Goal: Transaction & Acquisition: Book appointment/travel/reservation

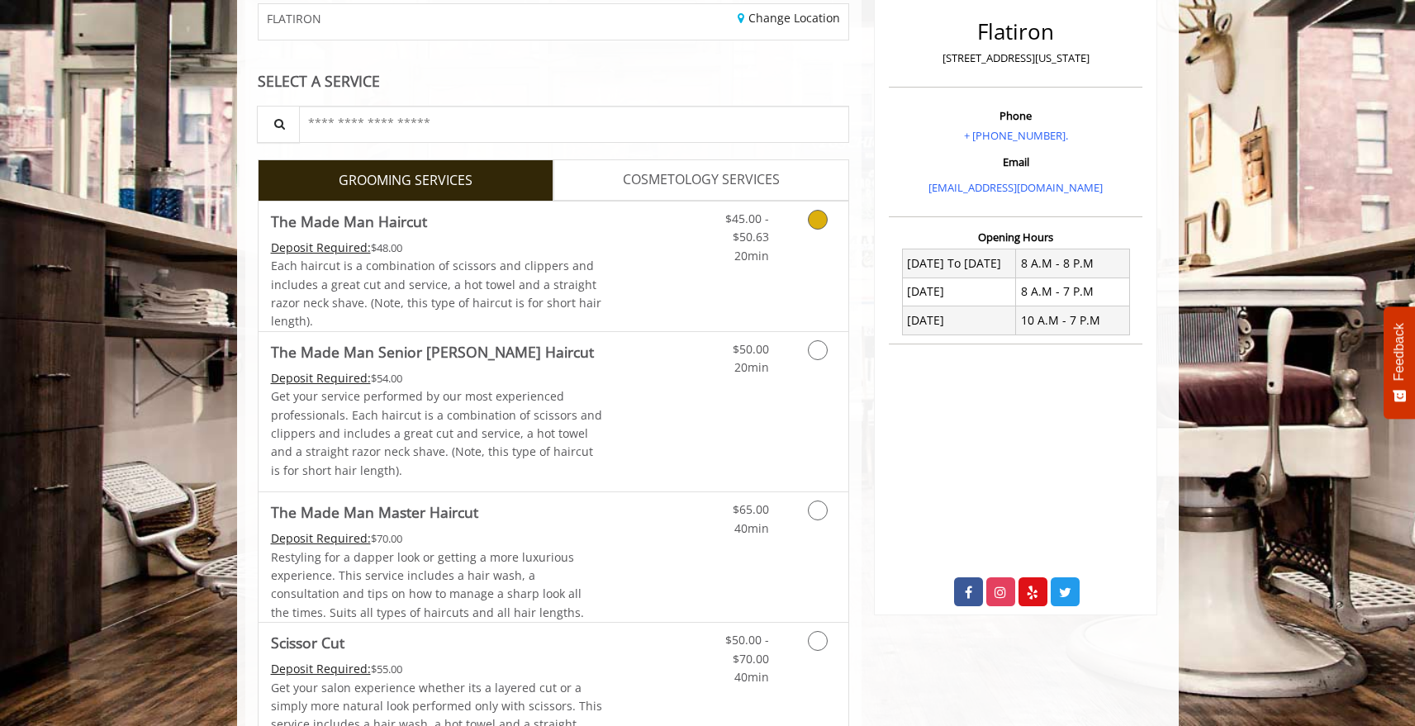
scroll to position [225, 0]
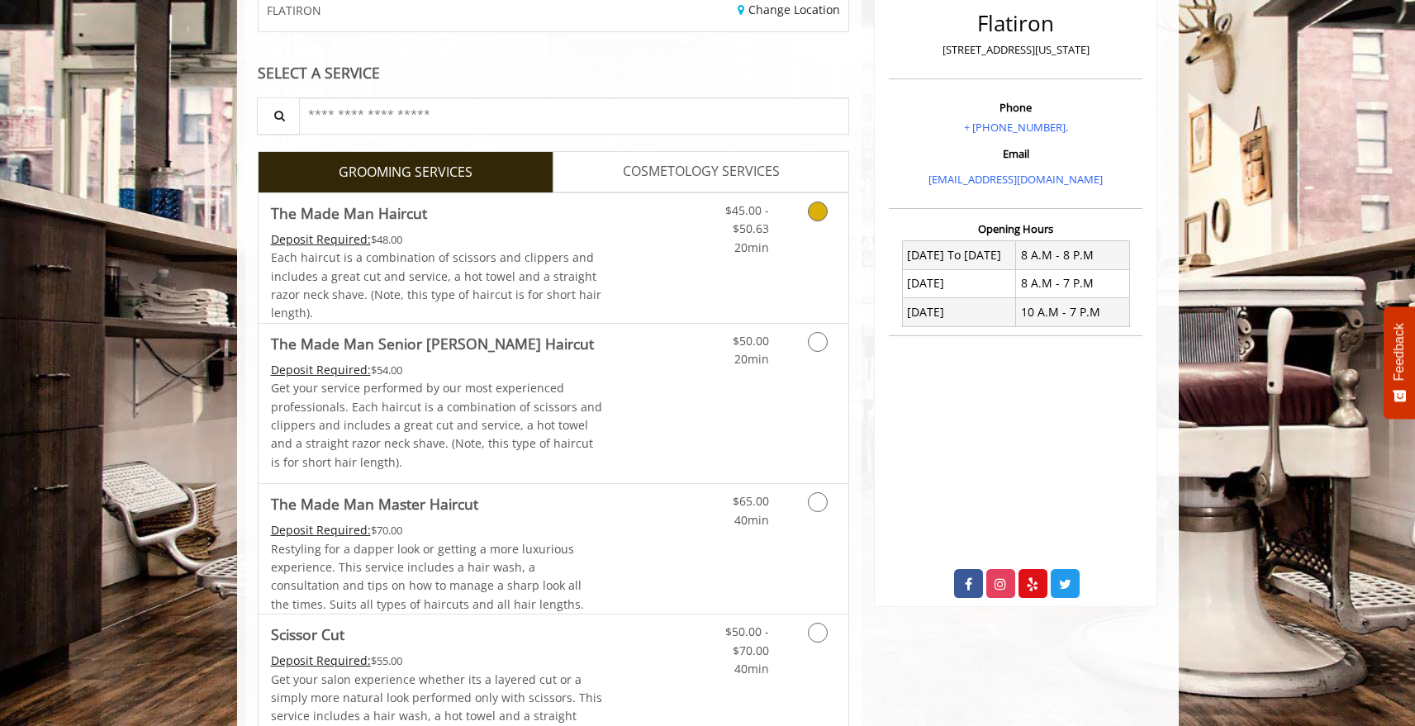
click at [642, 290] on link "Discounted Price" at bounding box center [651, 258] width 98 height 130
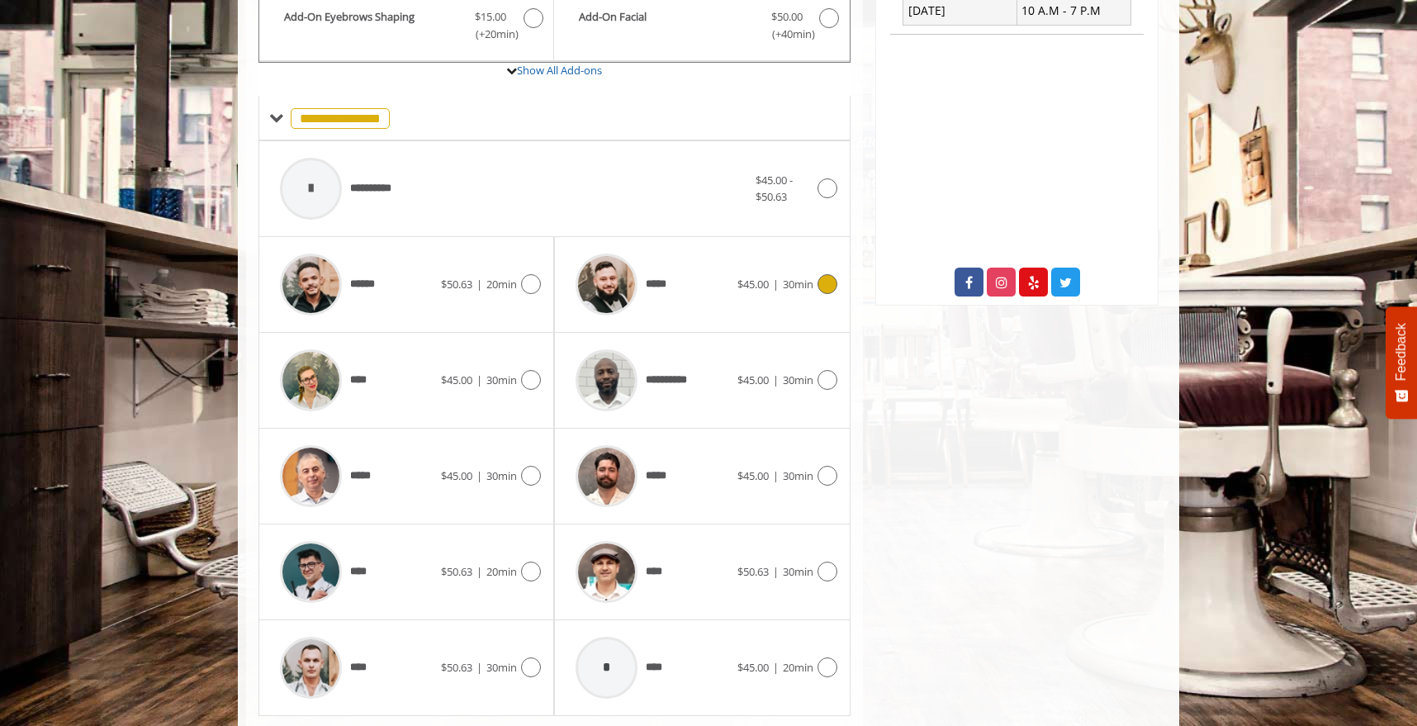
scroll to position [573, 0]
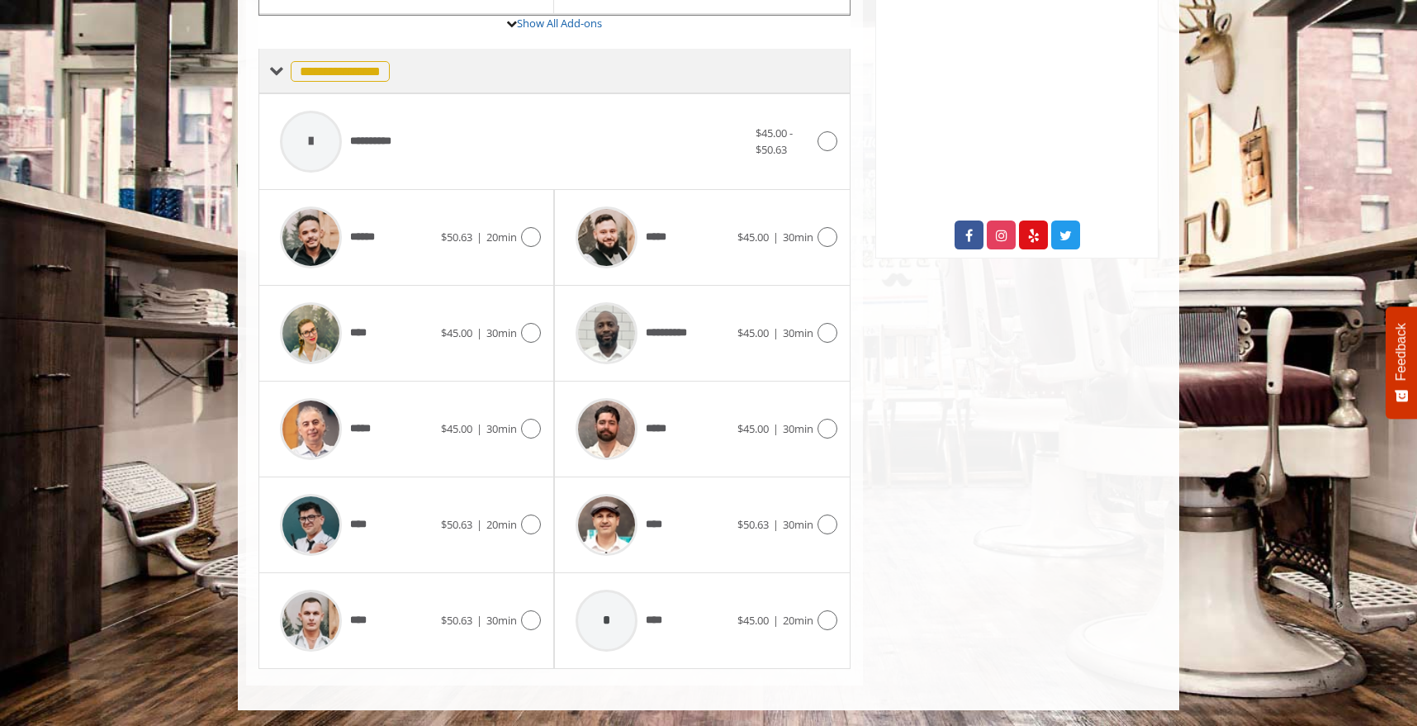
click at [283, 66] on div "**********" at bounding box center [329, 71] width 121 height 24
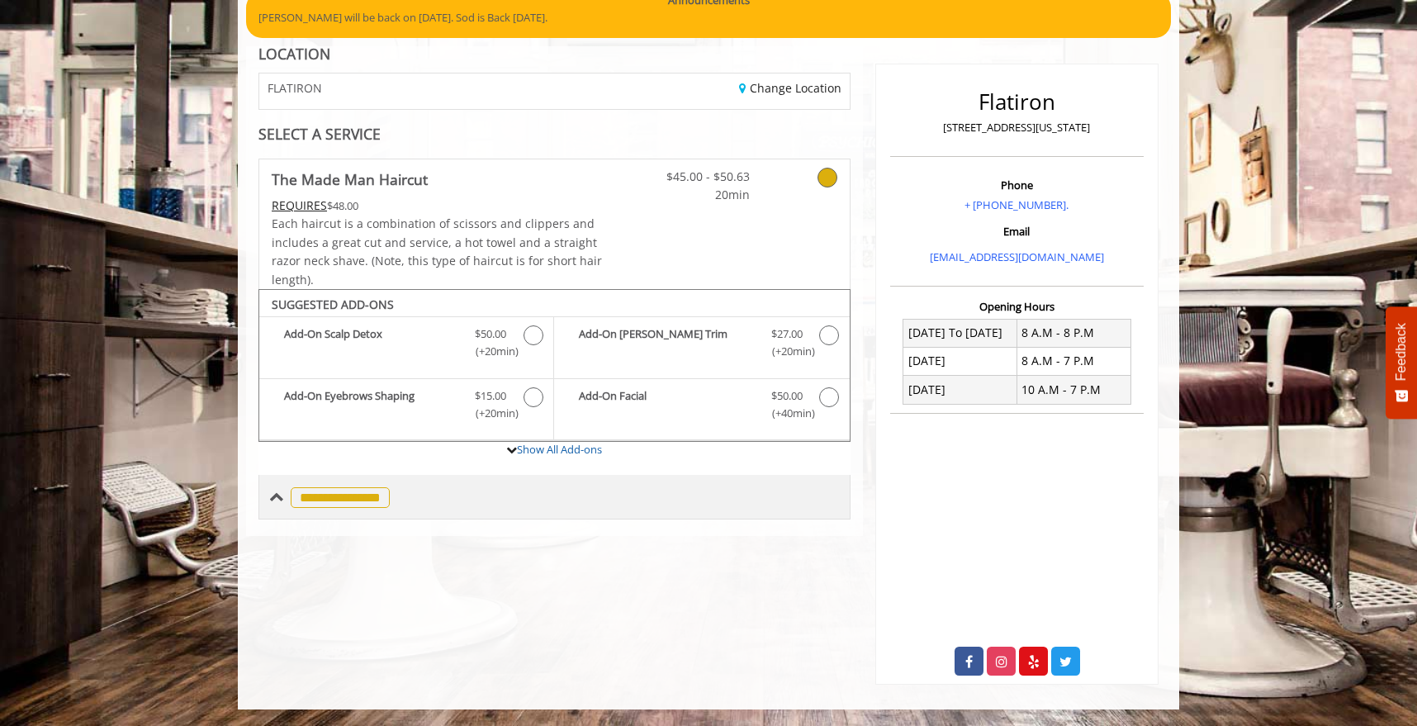
scroll to position [147, 0]
click at [283, 499] on div "**********" at bounding box center [329, 497] width 121 height 24
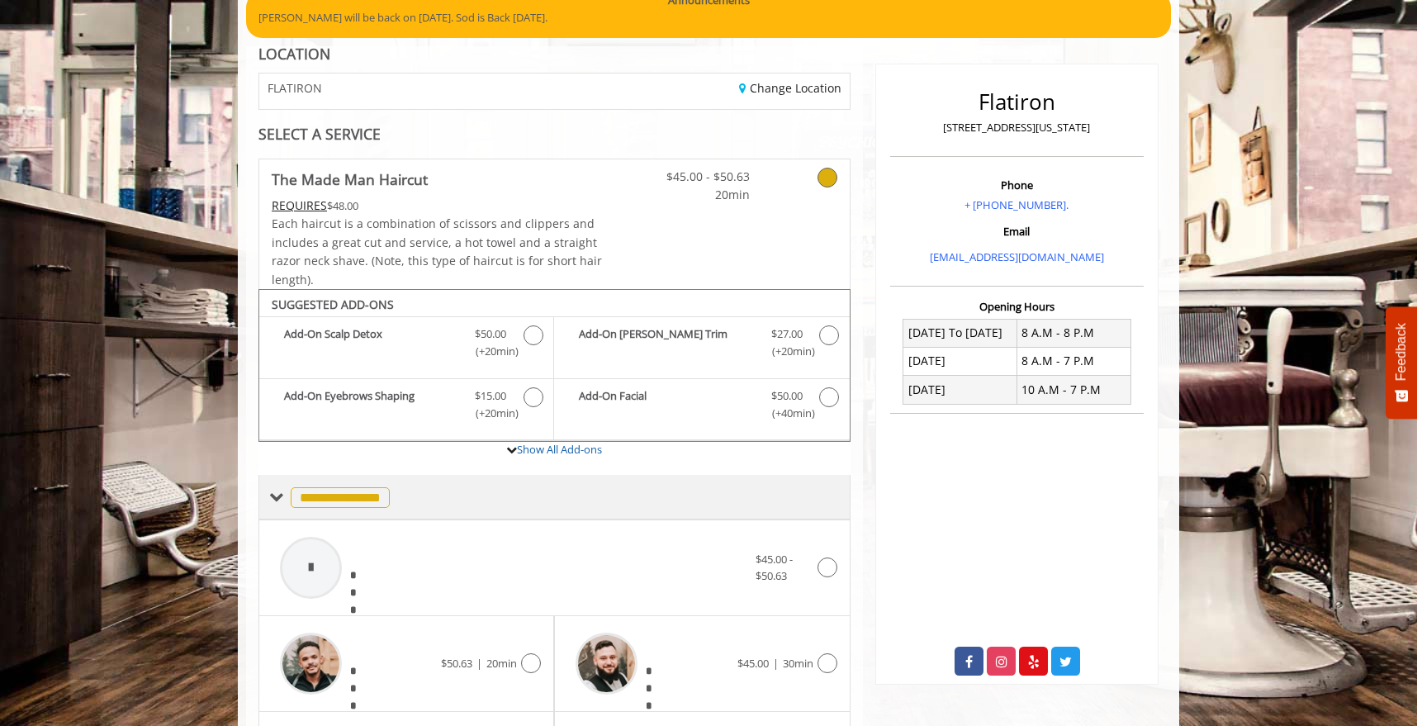
scroll to position [573, 0]
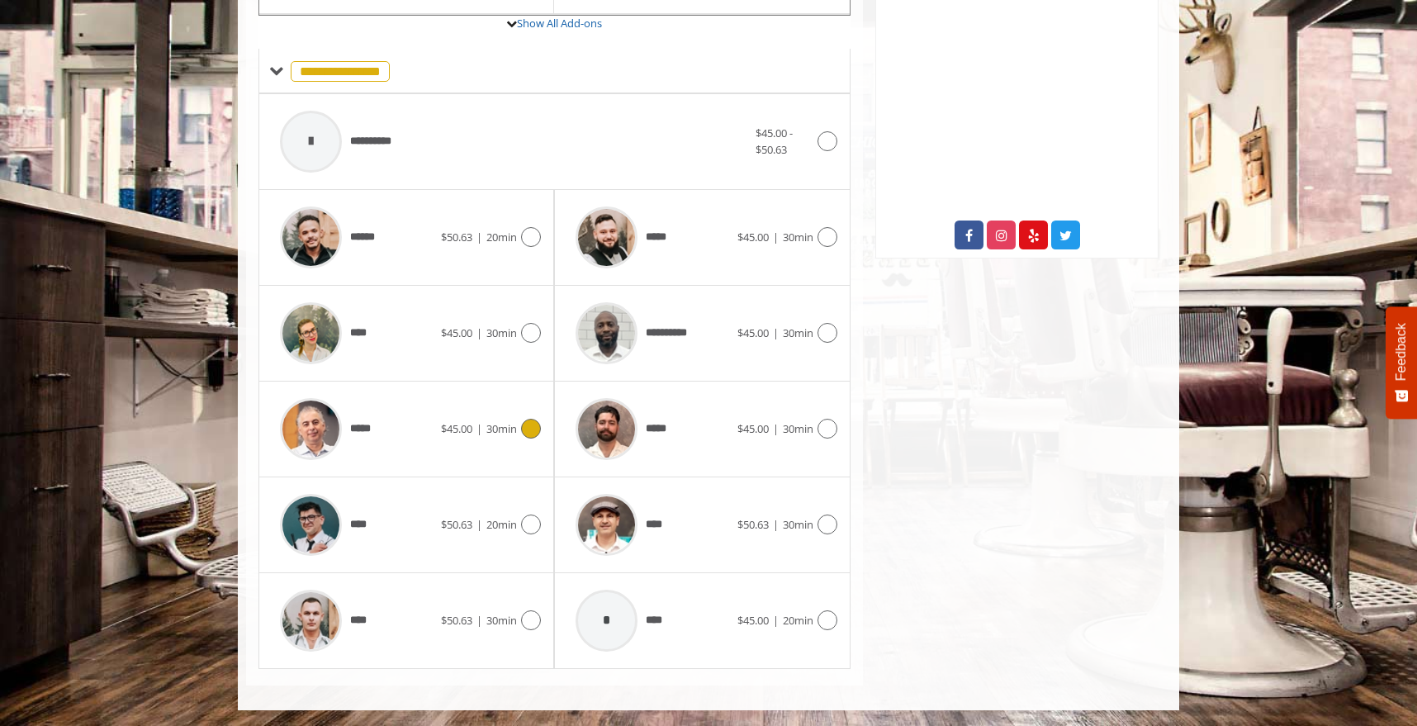
click at [535, 433] on icon at bounding box center [531, 429] width 20 height 20
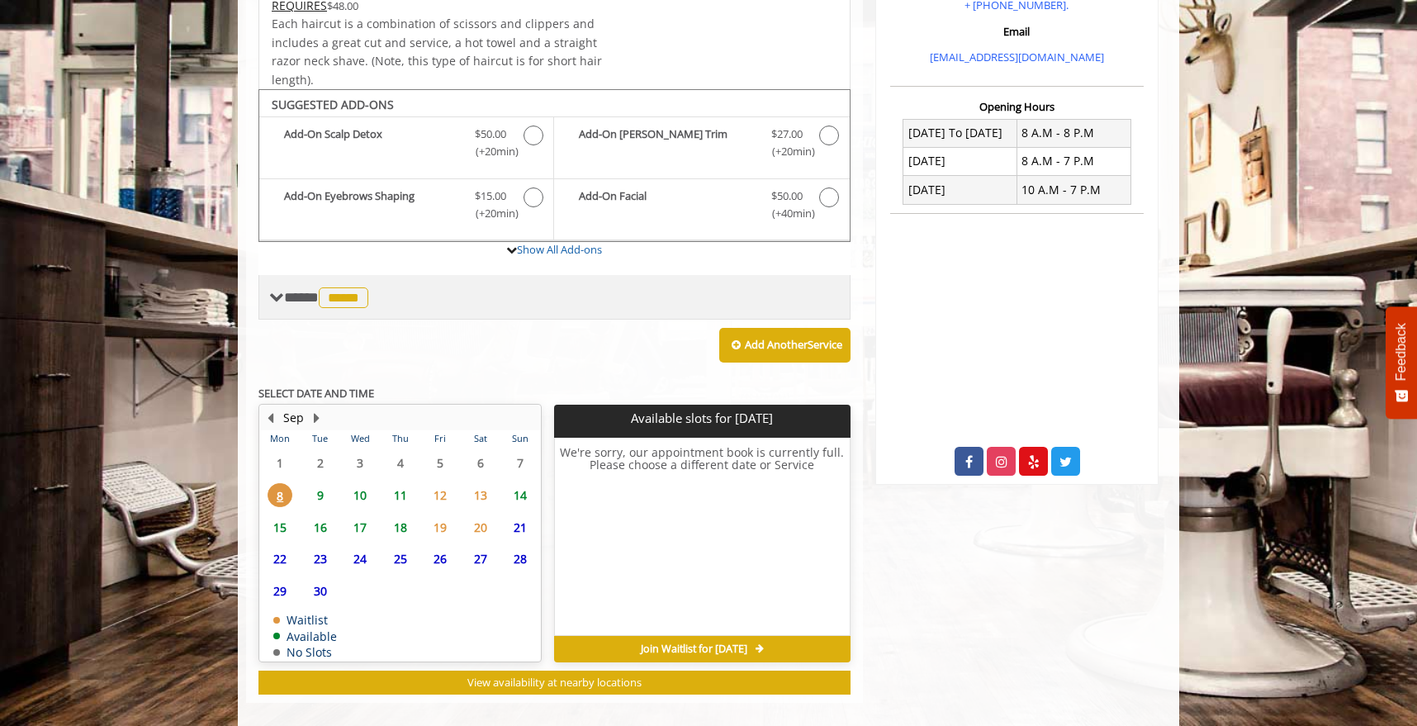
scroll to position [364, 0]
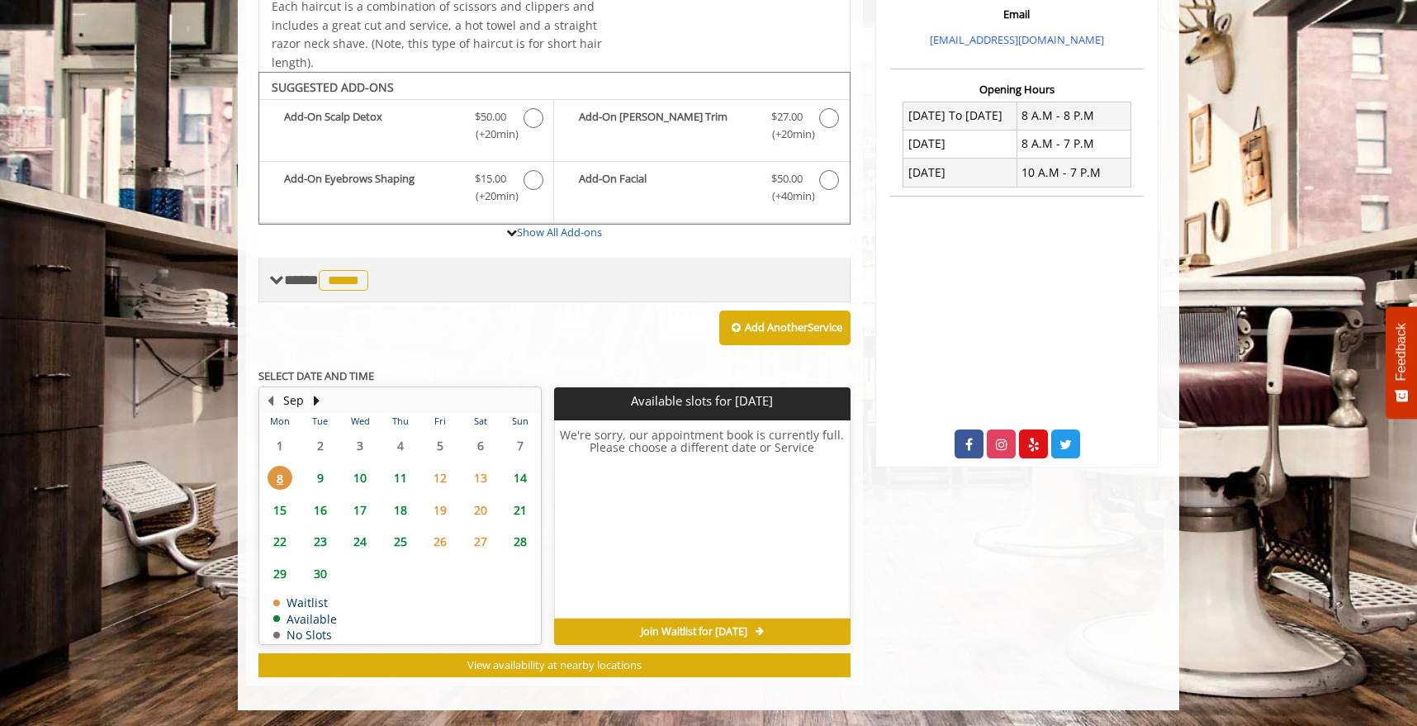
click at [284, 280] on span "**** ***** ********" at bounding box center [328, 280] width 88 height 15
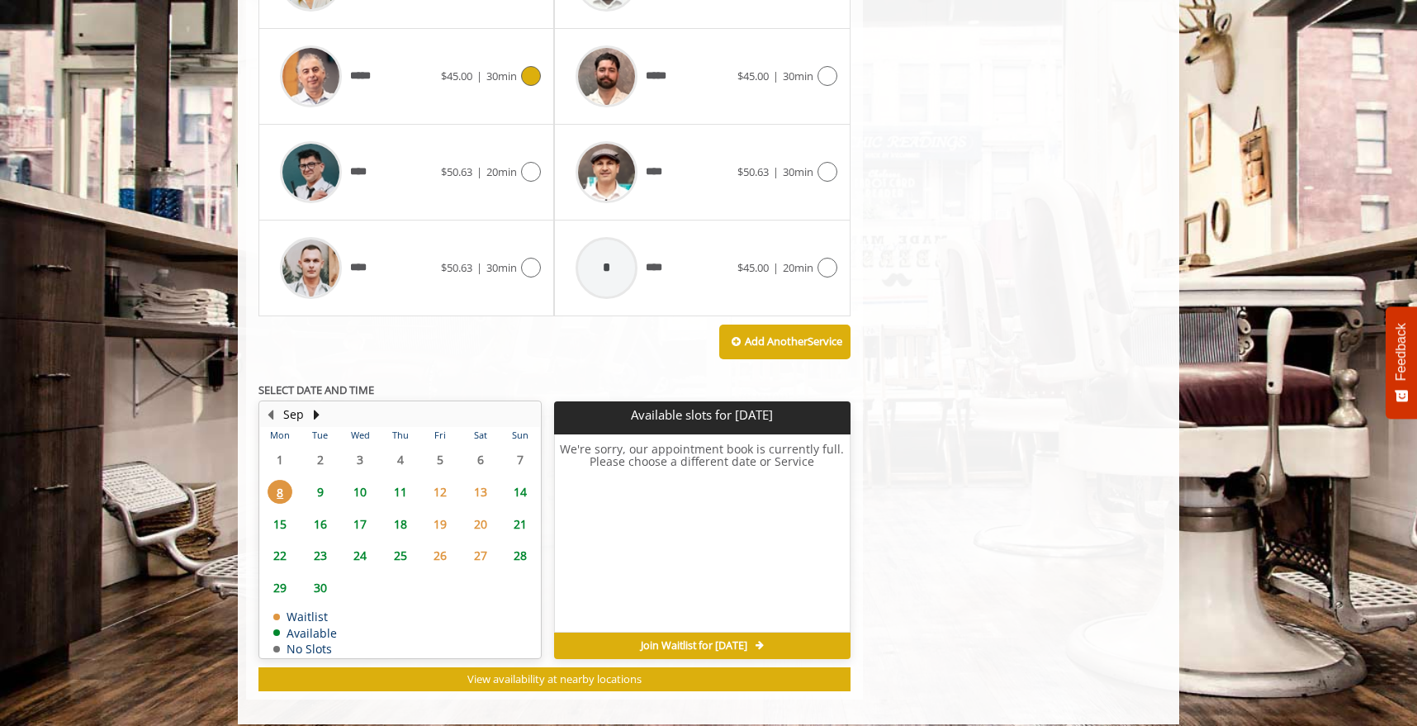
scroll to position [940, 0]
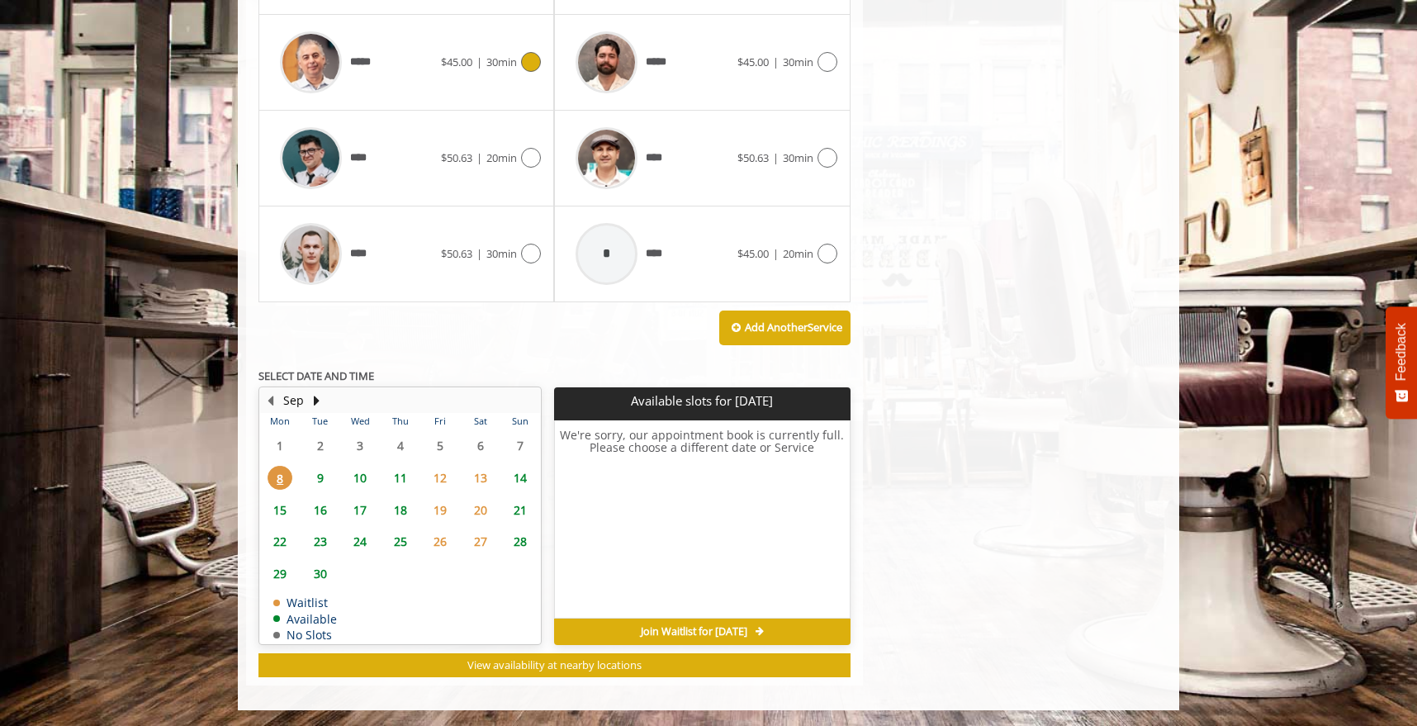
click at [368, 482] on span "10" at bounding box center [360, 478] width 25 height 24
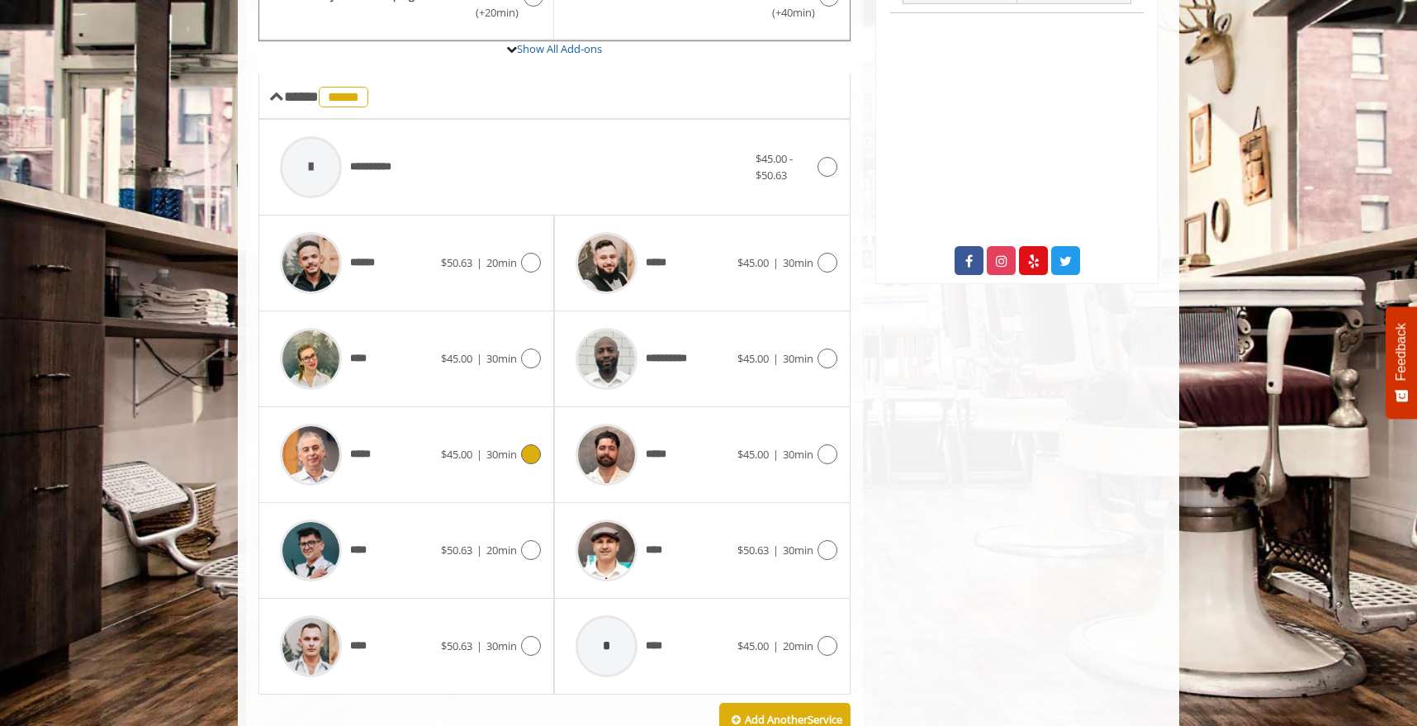
scroll to position [544, 0]
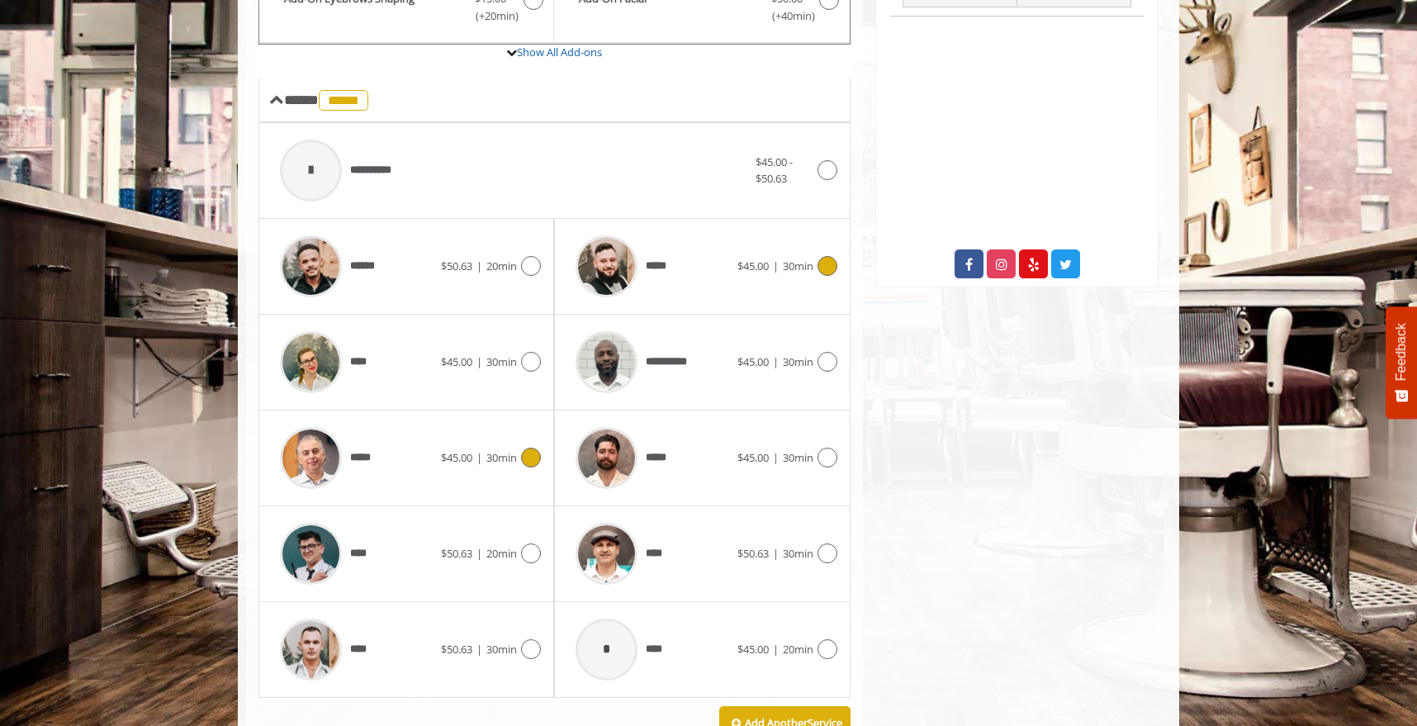
click at [823, 256] on icon at bounding box center [828, 266] width 20 height 20
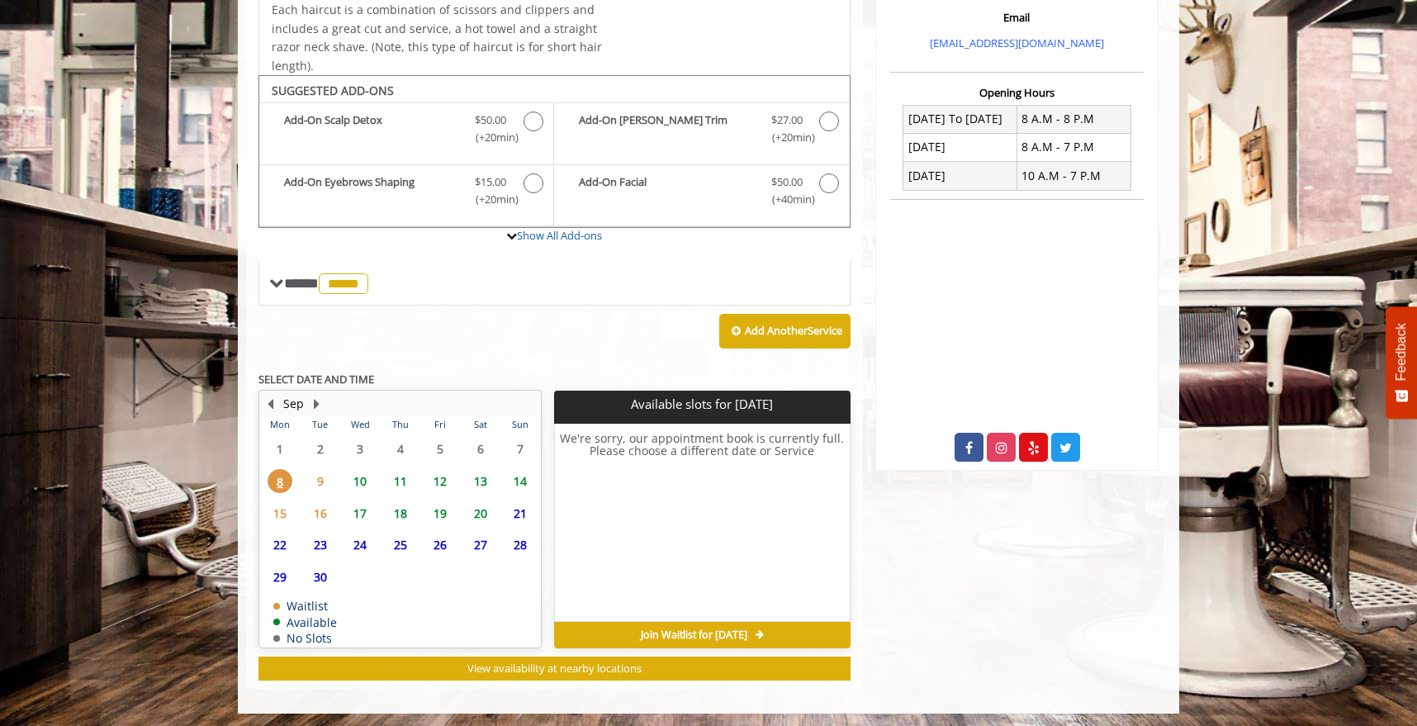
scroll to position [364, 0]
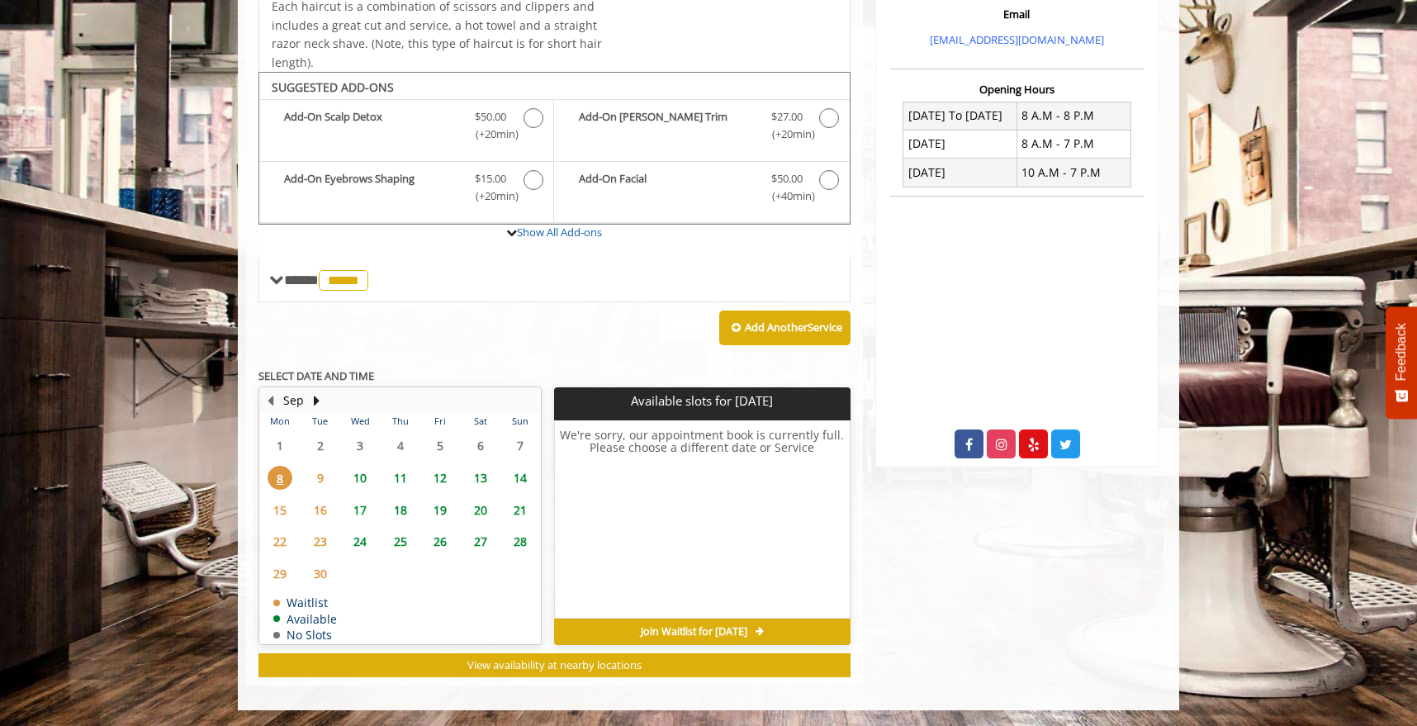
click at [356, 479] on span "10" at bounding box center [360, 478] width 25 height 24
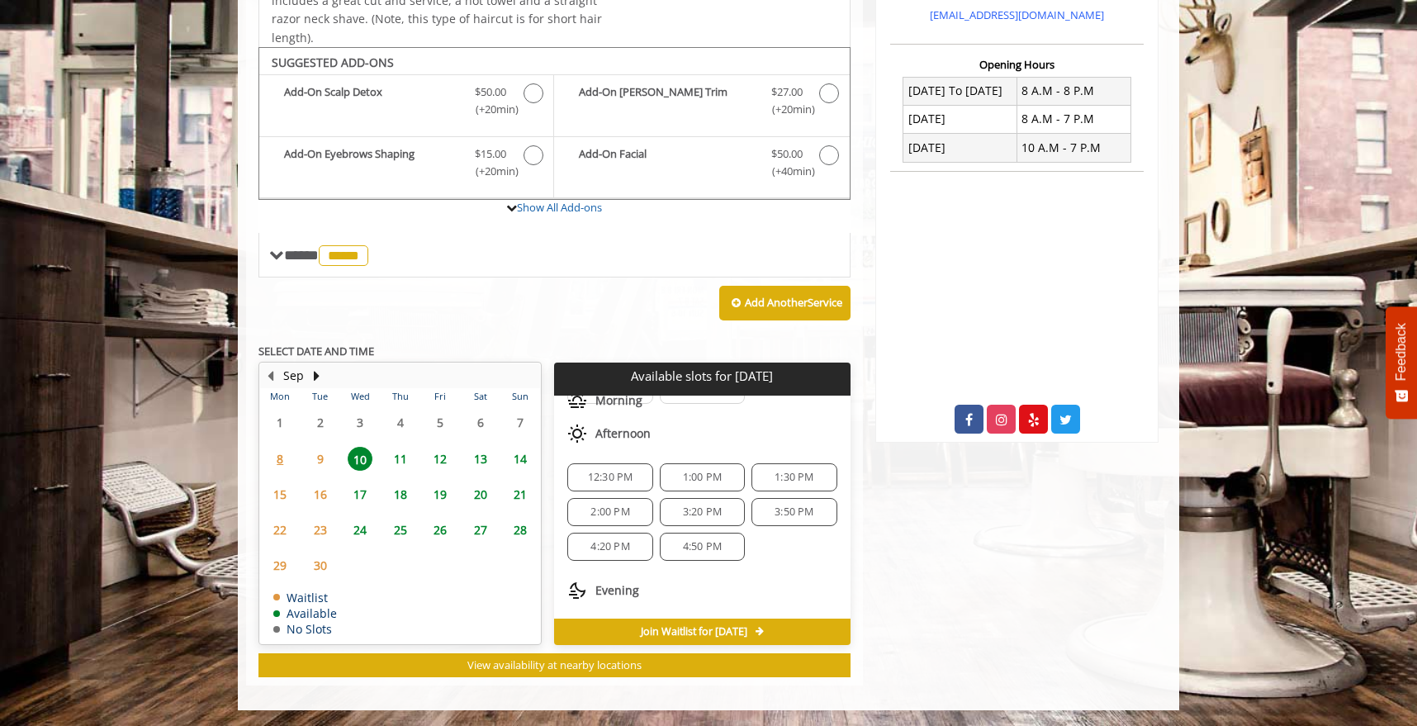
scroll to position [213, 0]
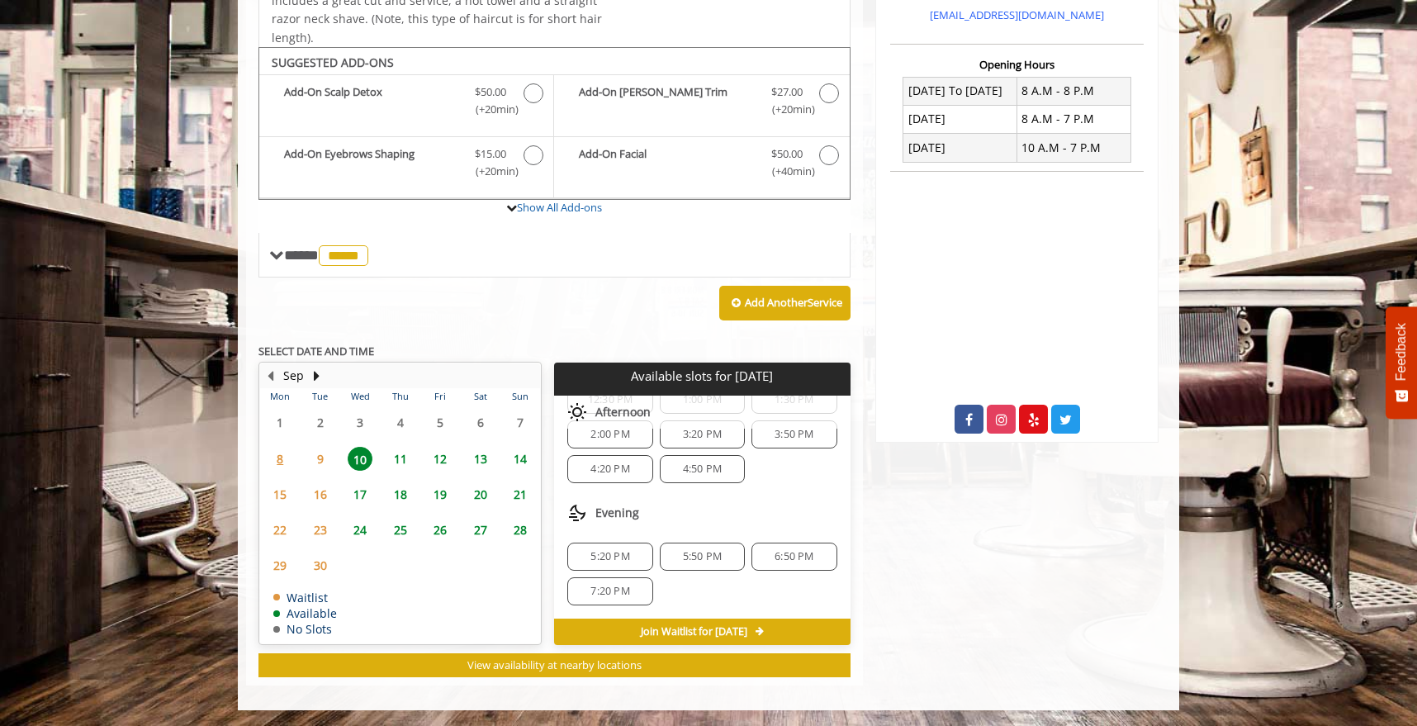
click at [397, 452] on span "11" at bounding box center [400, 459] width 25 height 24
click at [614, 588] on span "6:50 PM" at bounding box center [609, 591] width 39 height 13
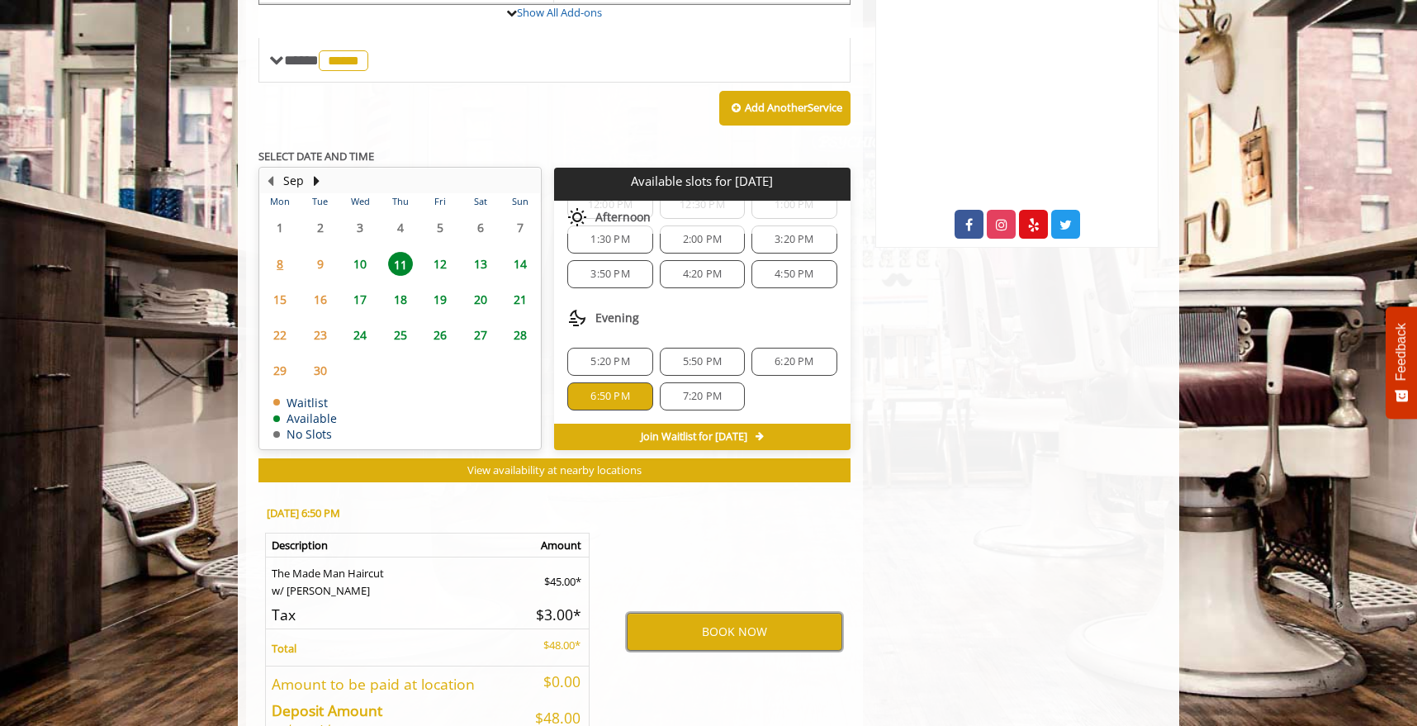
scroll to position [585, 0]
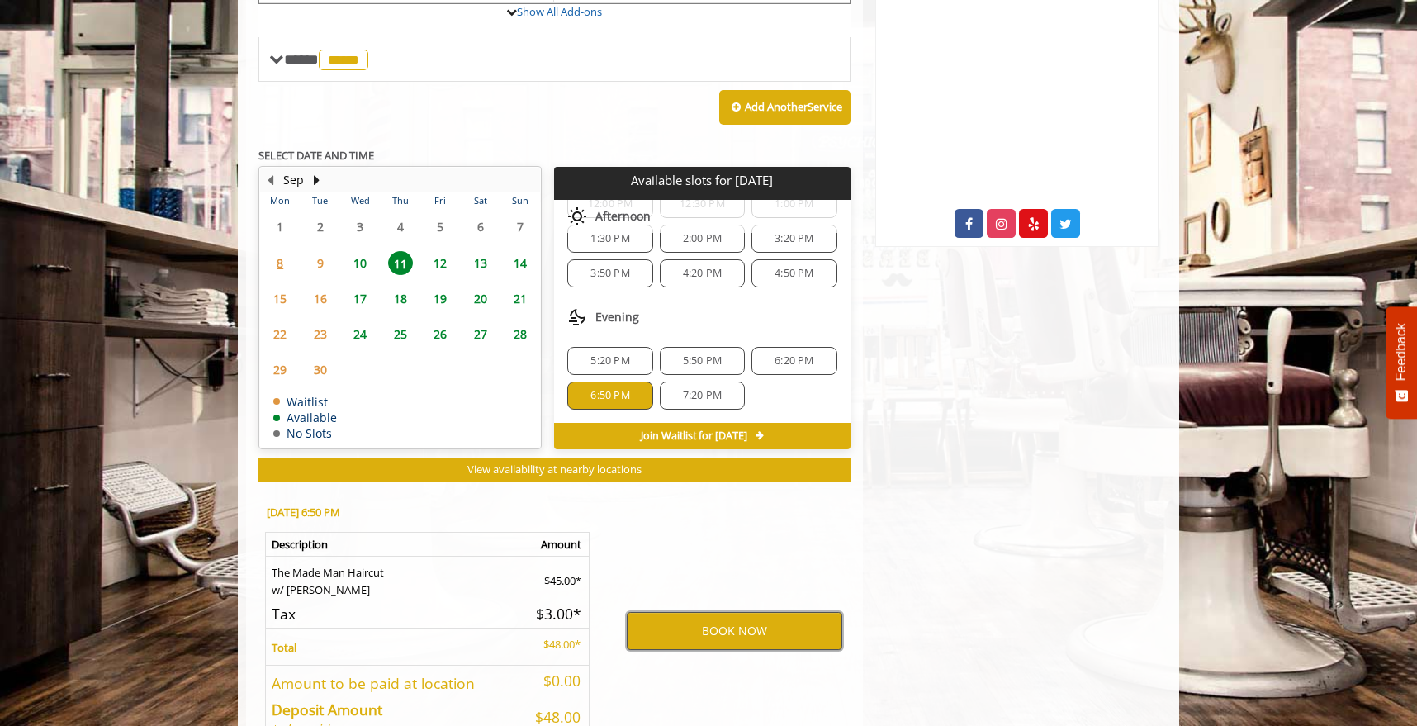
click at [776, 637] on button "BOOK NOW" at bounding box center [735, 631] width 216 height 38
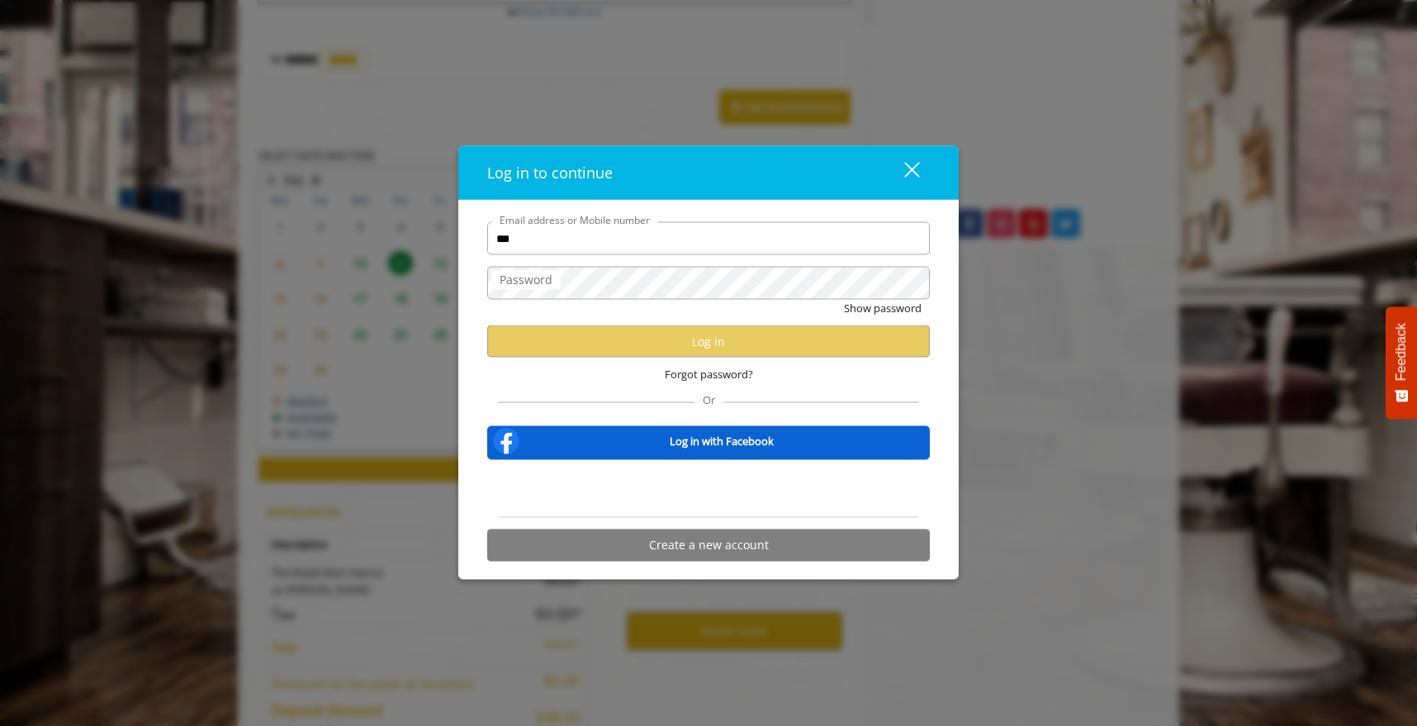
type input "**********"
drag, startPoint x: 596, startPoint y: 240, endPoint x: 440, endPoint y: 239, distance: 156.1
click at [440, 239] on div "**********" at bounding box center [708, 363] width 1417 height 726
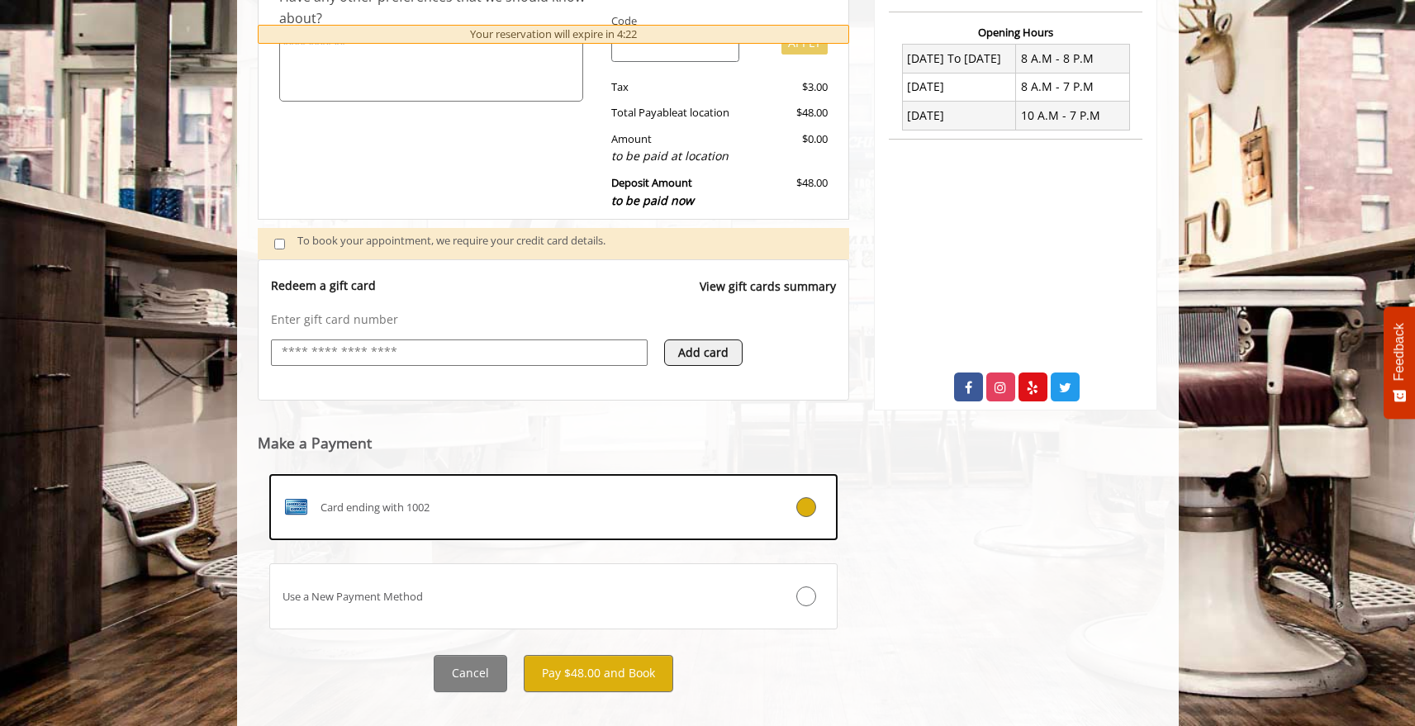
scroll to position [445, 0]
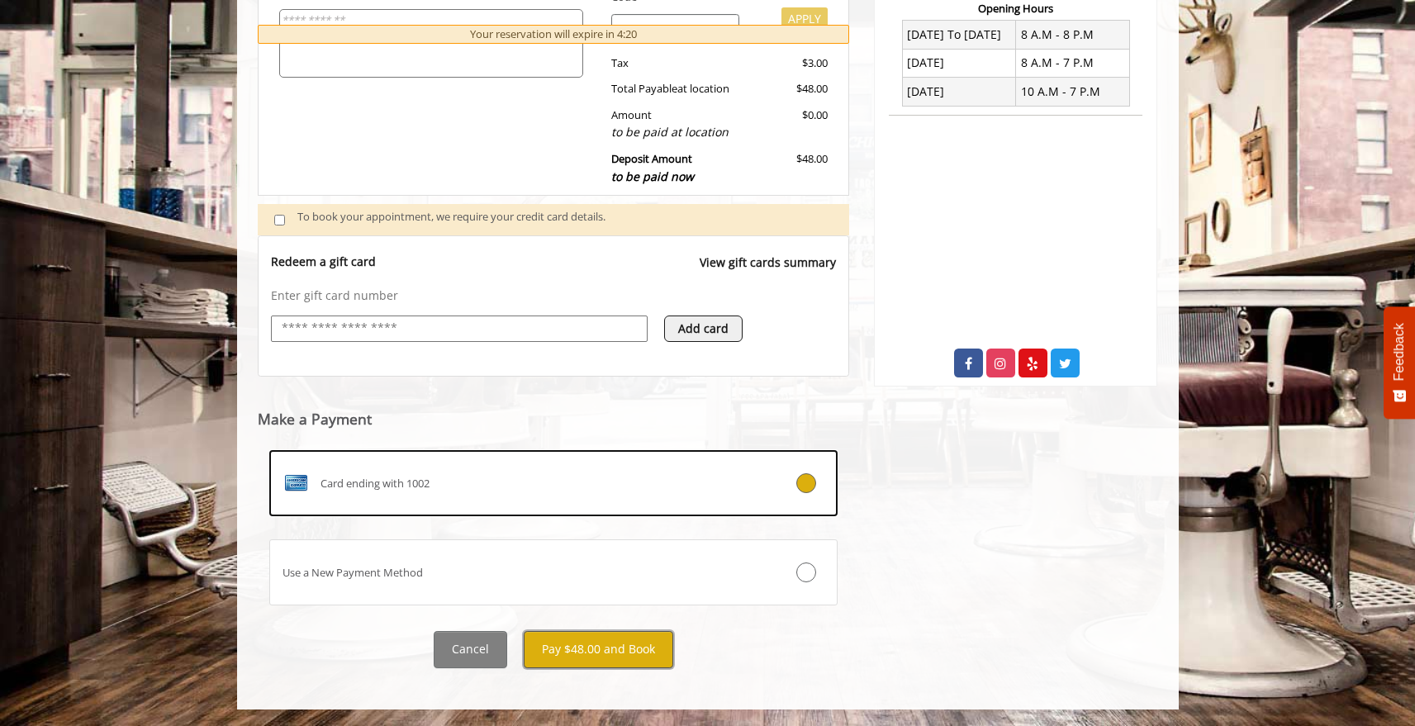
click at [595, 656] on button "Pay $48.00 and Book" at bounding box center [598, 649] width 149 height 37
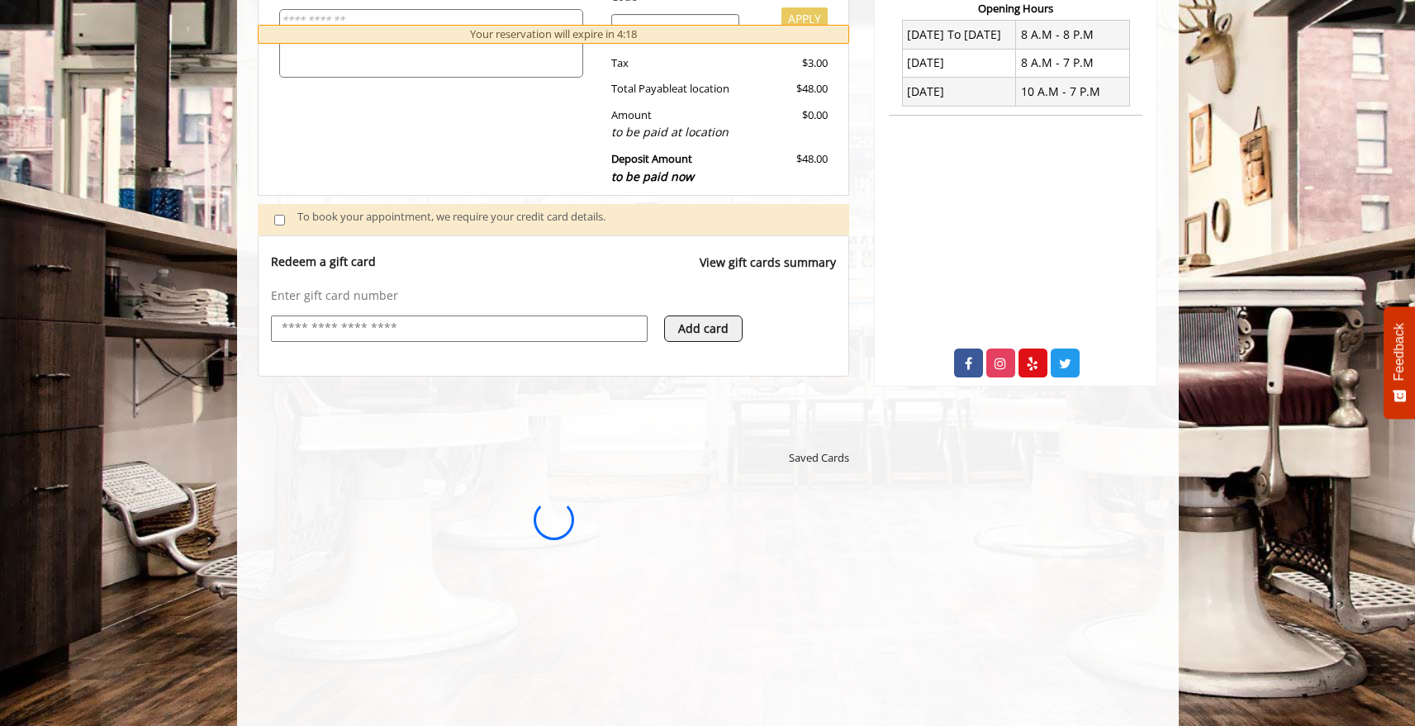
scroll to position [0, 0]
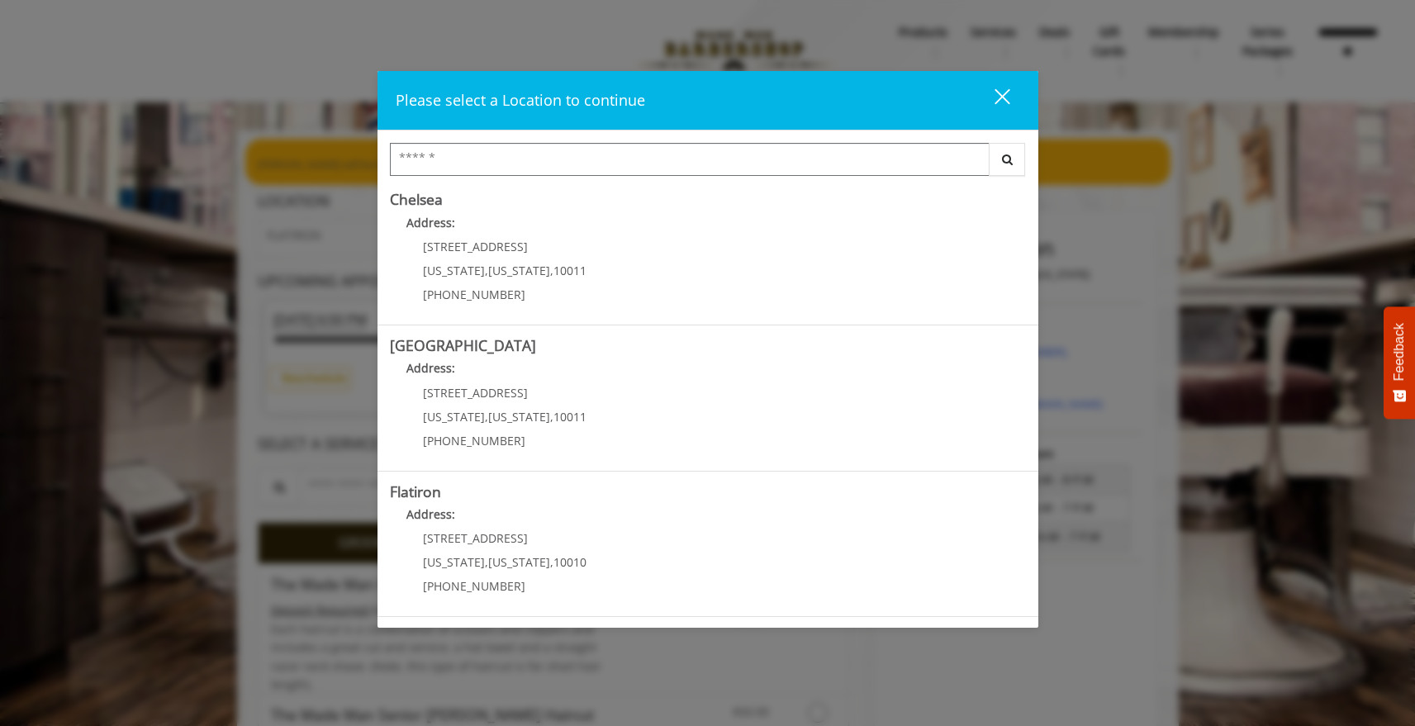
scroll to position [293, 0]
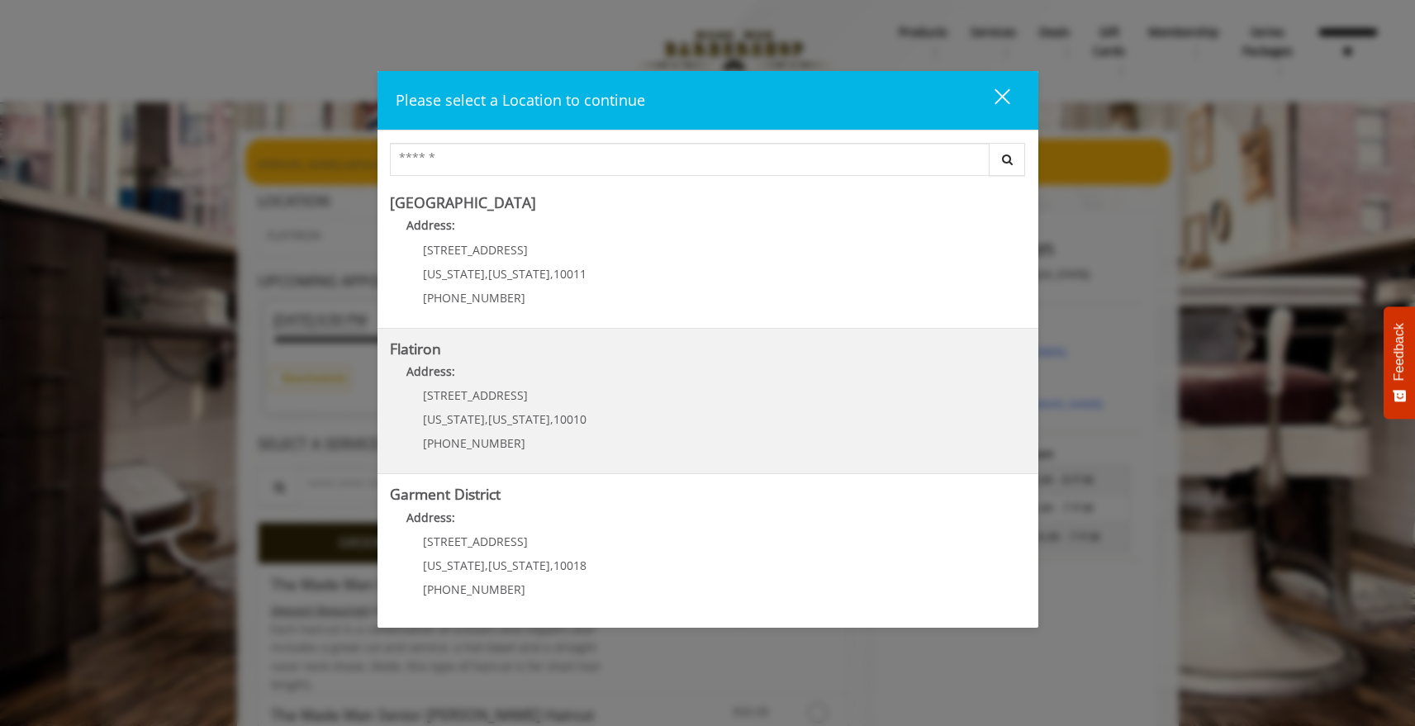
click at [569, 382] on "Address:" at bounding box center [708, 376] width 636 height 26
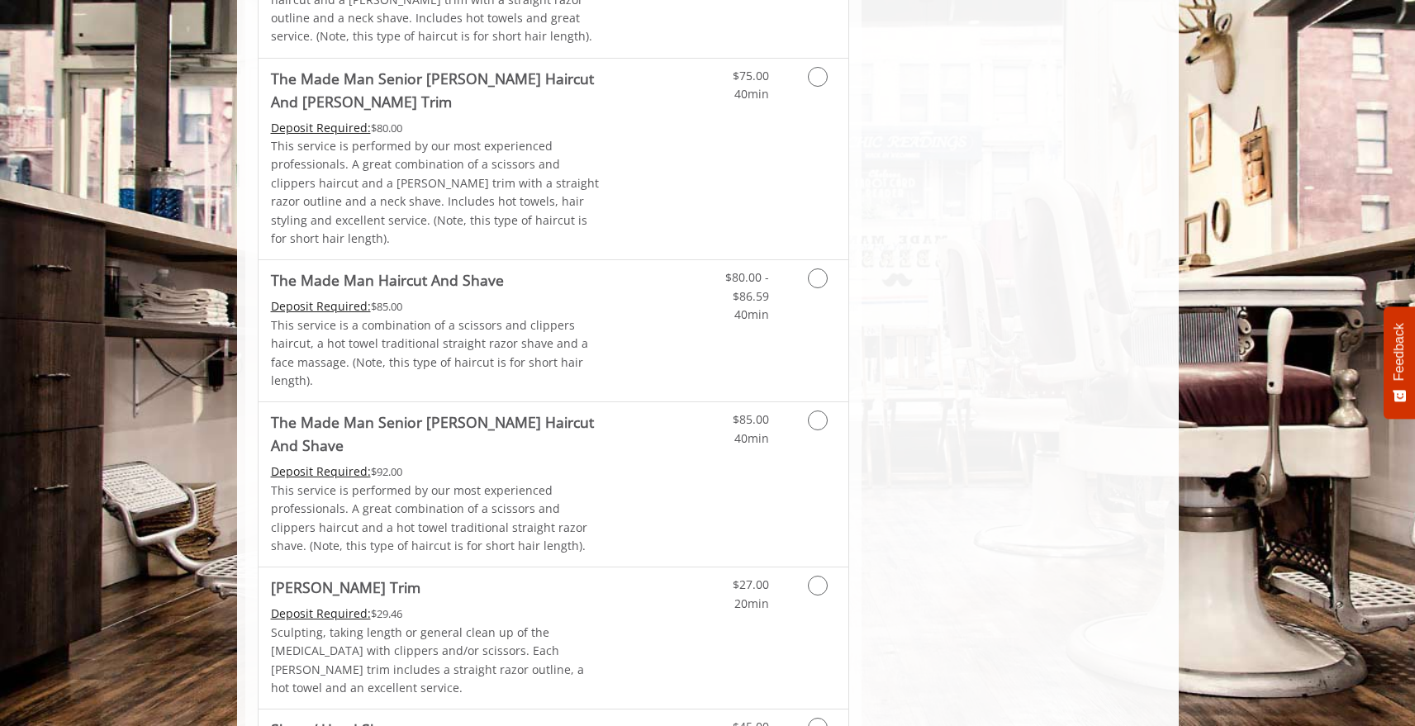
scroll to position [1482, 0]
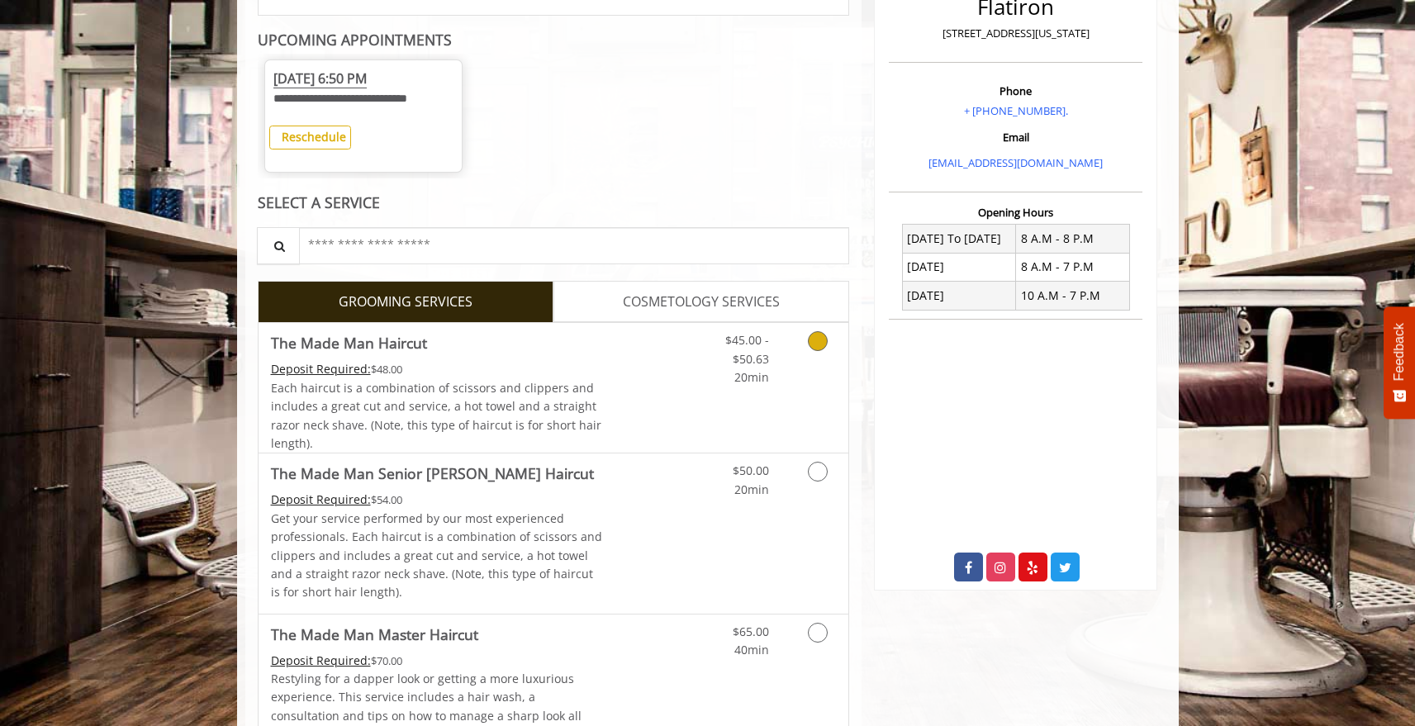
click at [627, 382] on link "Discounted Price" at bounding box center [651, 388] width 98 height 130
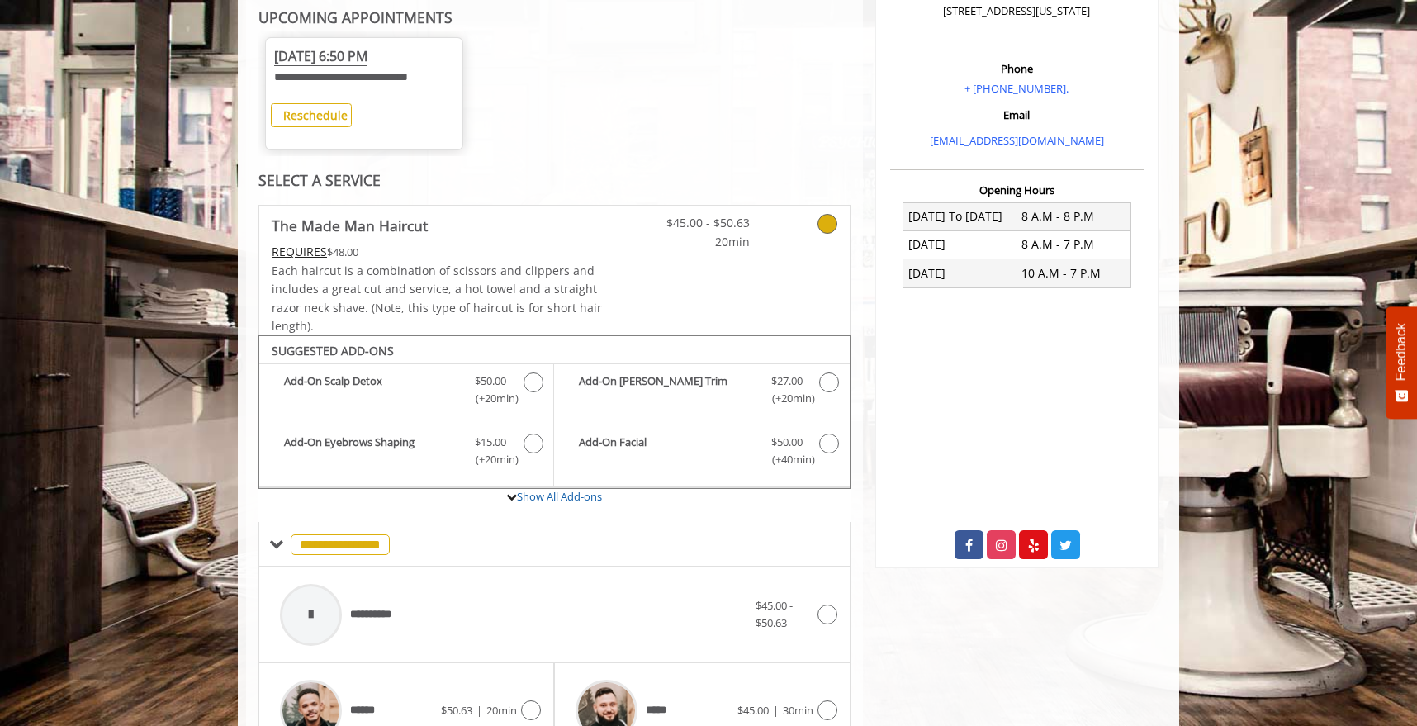
scroll to position [0, 0]
